Goal: Transaction & Acquisition: Purchase product/service

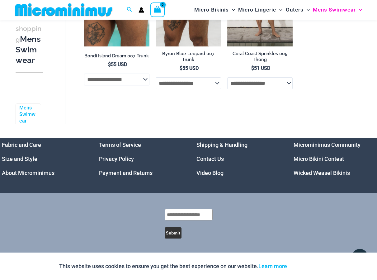
scroll to position [1147, 0]
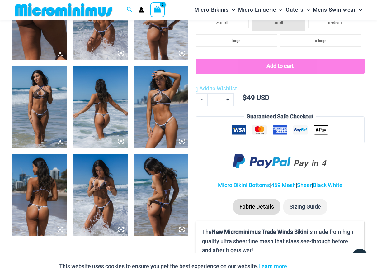
scroll to position [430, 0]
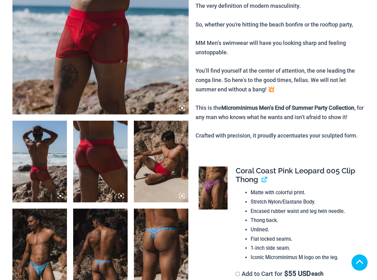
scroll to position [249, 0]
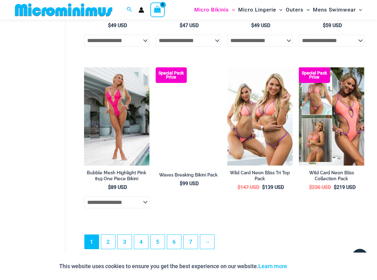
scroll to position [1302, 0]
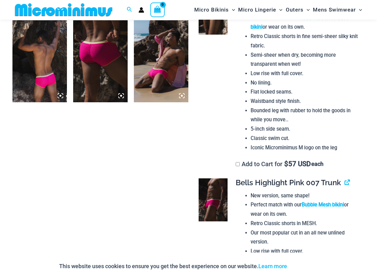
scroll to position [743, 0]
